Goal: Task Accomplishment & Management: Complete application form

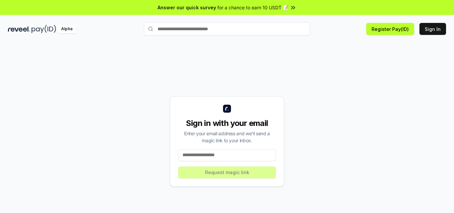
click at [218, 155] on input at bounding box center [227, 155] width 98 height 12
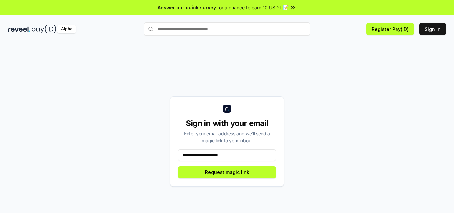
type input "**********"
click at [238, 171] on button "Request magic link" at bounding box center [227, 172] width 98 height 12
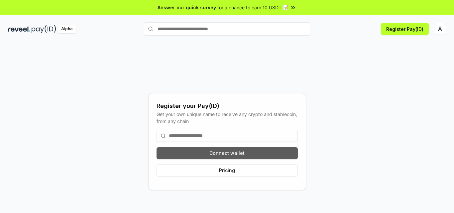
click at [215, 151] on button "Connect wallet" at bounding box center [226, 153] width 141 height 12
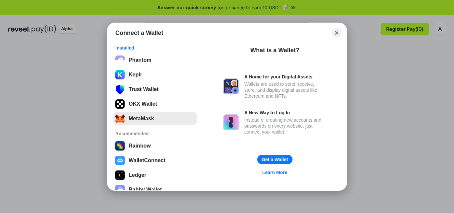
click at [143, 118] on button "MetaMask" at bounding box center [154, 118] width 83 height 13
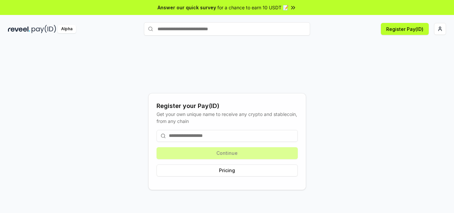
click at [200, 140] on input at bounding box center [226, 136] width 141 height 12
click at [391, 28] on button "Register Pay(ID)" at bounding box center [405, 29] width 48 height 12
click at [187, 137] on input at bounding box center [226, 136] width 141 height 12
click at [231, 172] on button "Pricing" at bounding box center [226, 170] width 141 height 12
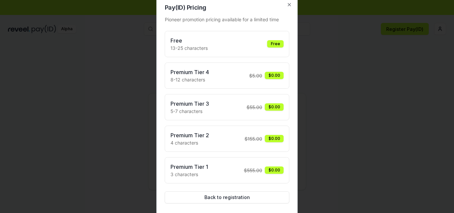
click at [177, 41] on h3 "Free" at bounding box center [188, 41] width 37 height 8
click at [275, 45] on div "Free" at bounding box center [275, 43] width 17 height 7
click at [219, 197] on button "Back to registration" at bounding box center [227, 197] width 125 height 12
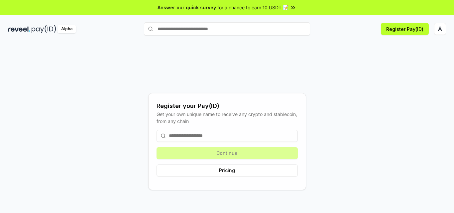
click at [204, 138] on input at bounding box center [226, 136] width 141 height 12
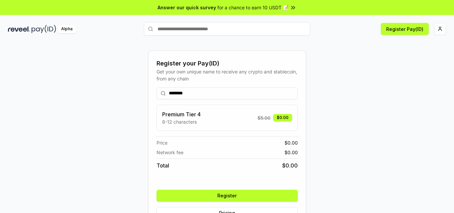
type input "********"
click at [224, 194] on button "Register" at bounding box center [226, 196] width 141 height 12
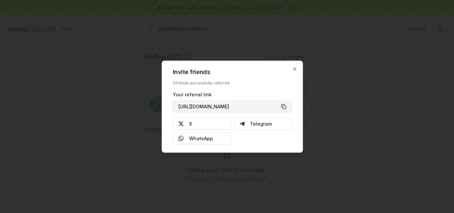
click at [283, 107] on button "[URL][DOMAIN_NAME]" at bounding box center [232, 106] width 119 height 12
click at [292, 68] on icon "button" at bounding box center [294, 68] width 5 height 5
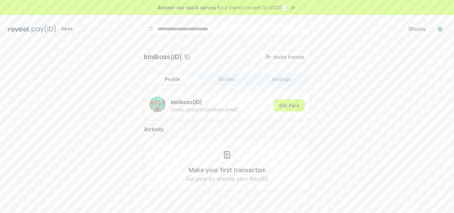
click at [443, 84] on div "biniboss(ID) Invite friends Invite Profile Routes Settings biniboss (ID) [EMAIL…" at bounding box center [227, 126] width 438 height 151
click at [289, 103] on button "Get Paid" at bounding box center [289, 105] width 31 height 12
